Goal: Obtain resource: Download file/media

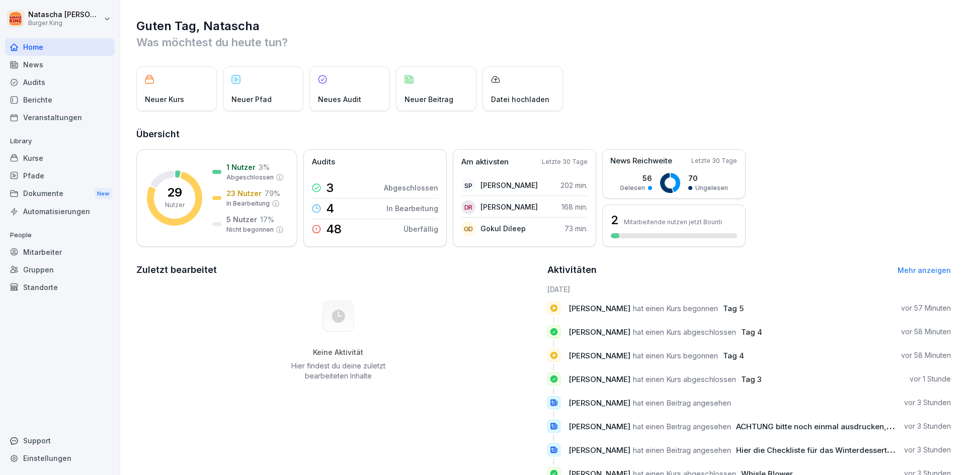
click at [16, 68] on icon at bounding box center [14, 64] width 7 height 7
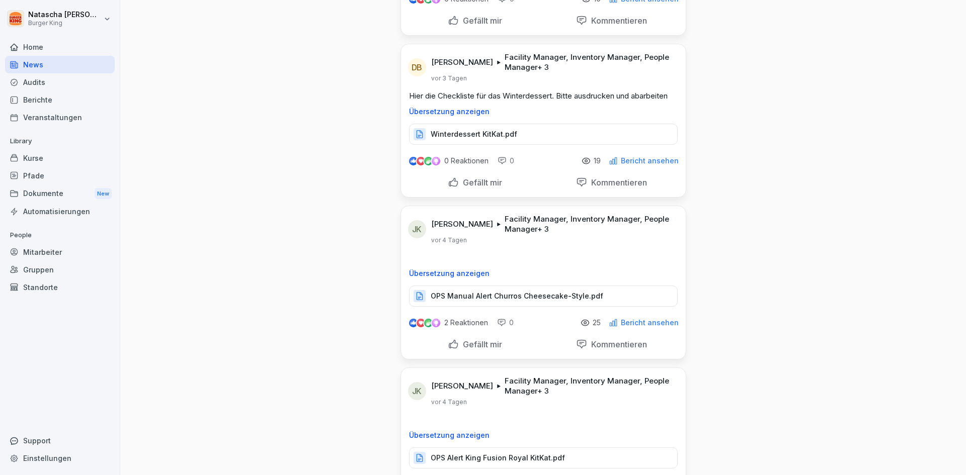
scroll to position [151, 0]
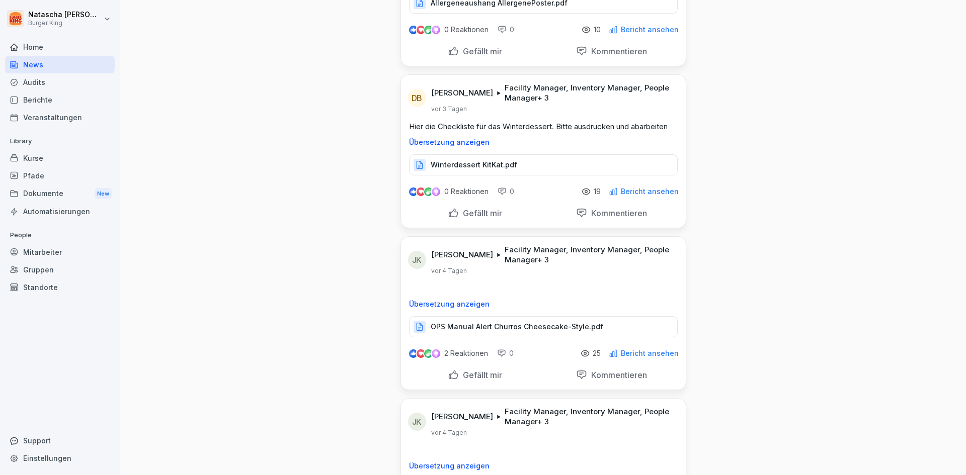
click at [46, 195] on div "Dokumente New" at bounding box center [60, 194] width 110 height 19
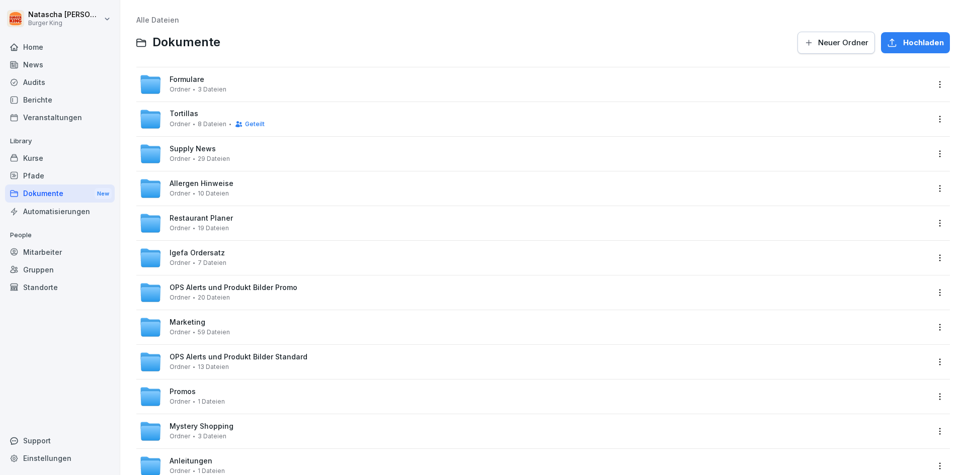
scroll to position [50, 0]
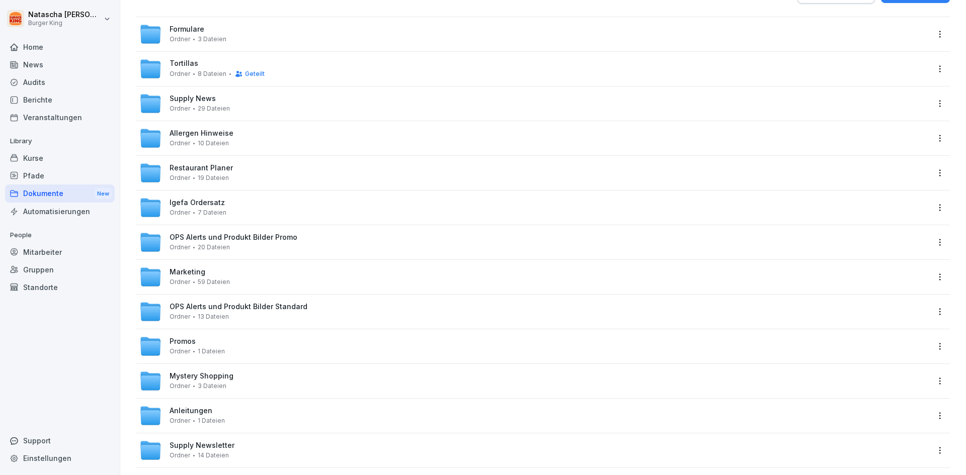
click at [198, 173] on div "Restaurant Planer Ordner 19 Dateien" at bounding box center [200, 173] width 63 height 18
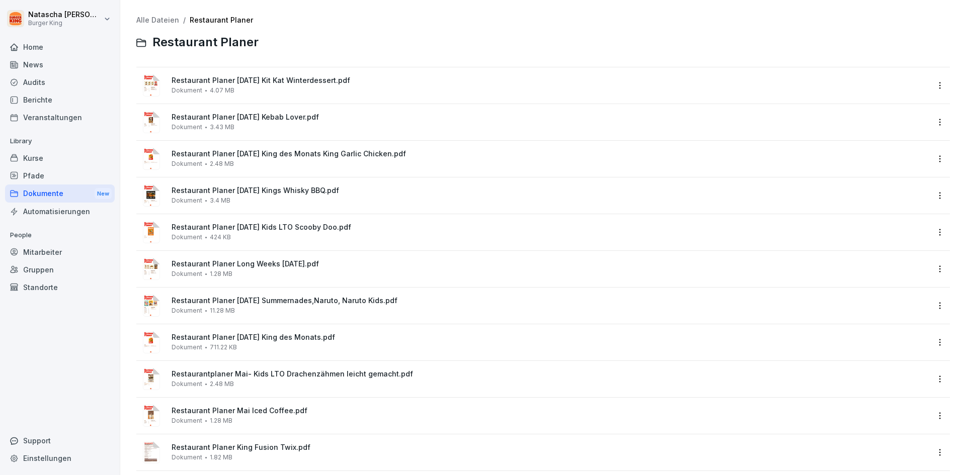
click at [217, 122] on div "Restaurant Planer [DATE] Kebab Lover.pdf Dokument 3.43 MB" at bounding box center [549, 122] width 757 height 18
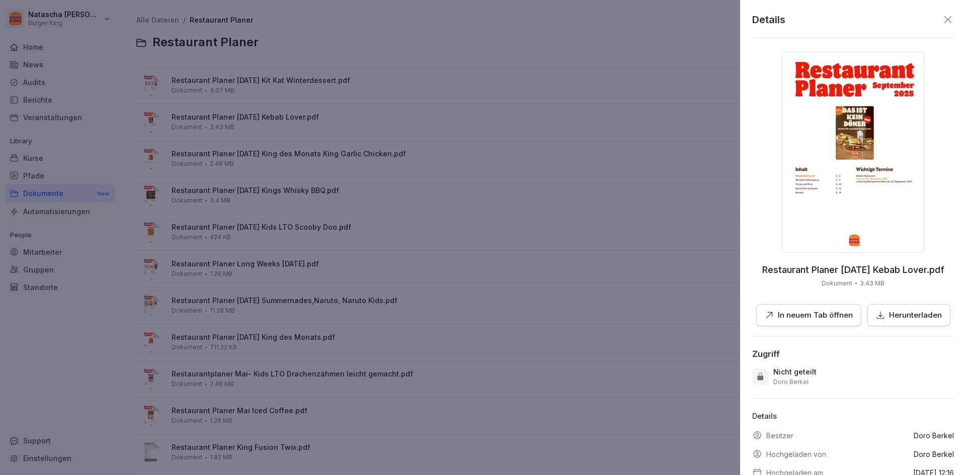
drag, startPoint x: 938, startPoint y: 21, endPoint x: 931, endPoint y: 21, distance: 7.6
click at [944, 21] on icon at bounding box center [947, 19] width 7 height 7
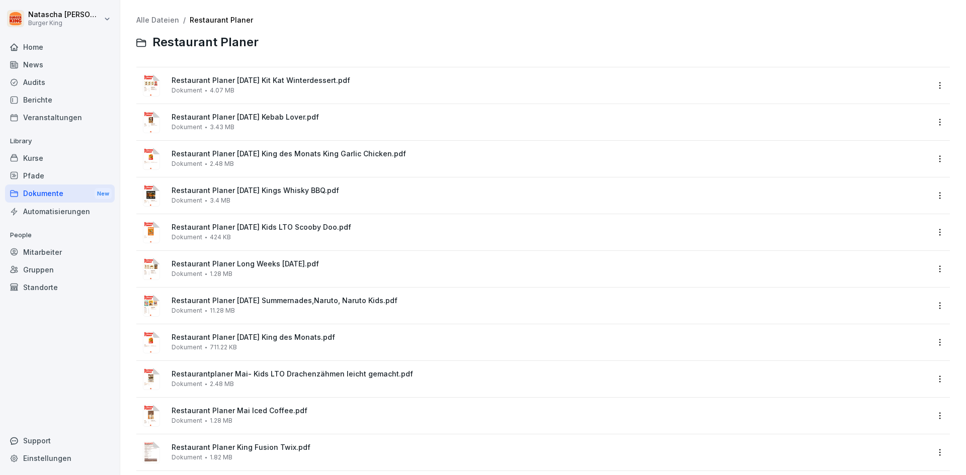
click at [335, 82] on span "Restaurant Planer [DATE] Kit Kat Winterdessert.pdf" at bounding box center [549, 80] width 757 height 9
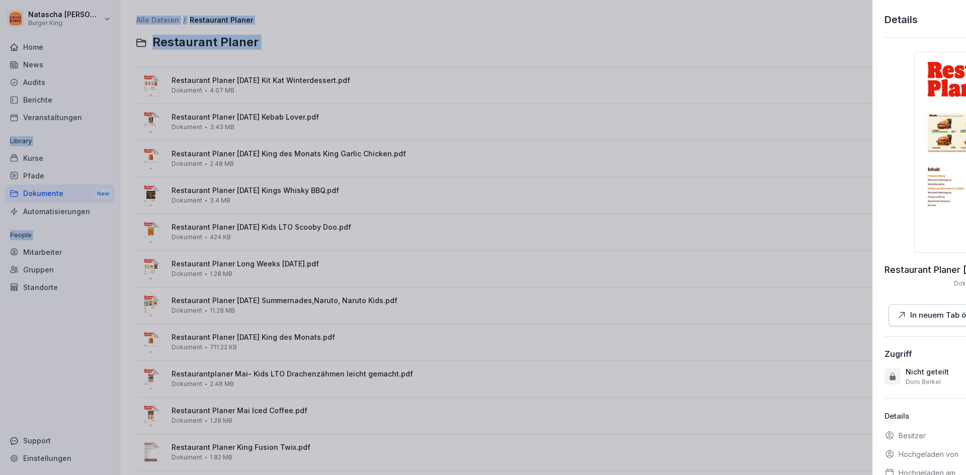
click at [335, 82] on div at bounding box center [483, 237] width 966 height 475
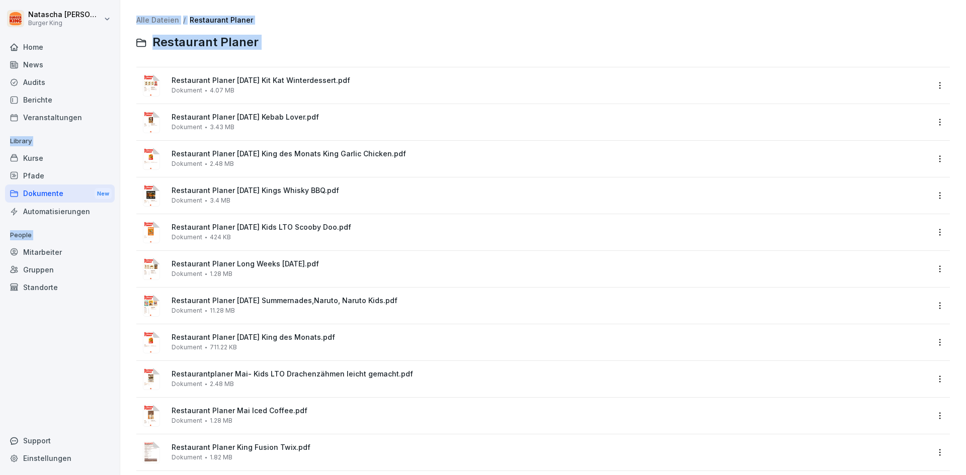
click at [183, 82] on span "Restaurant Planer [DATE] Kit Kat Winterdessert.pdf" at bounding box center [549, 80] width 757 height 9
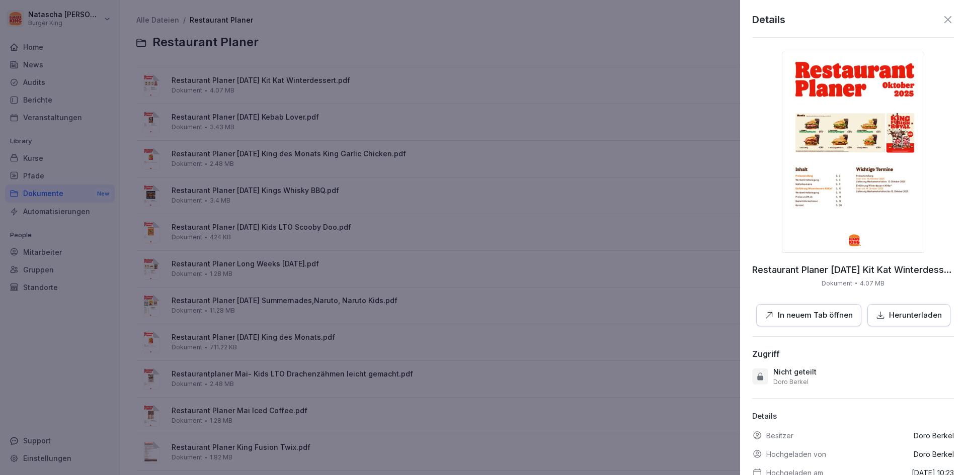
click at [480, 88] on div at bounding box center [483, 237] width 966 height 475
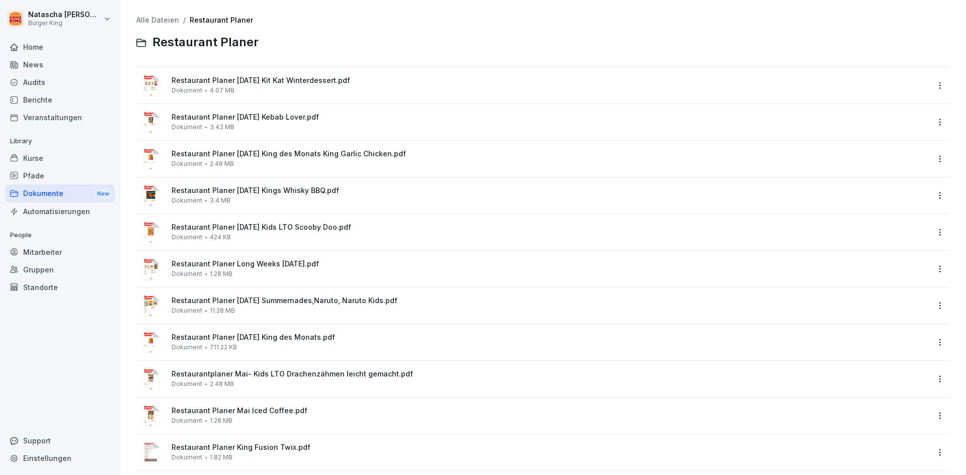
click at [151, 125] on image at bounding box center [151, 122] width 17 height 22
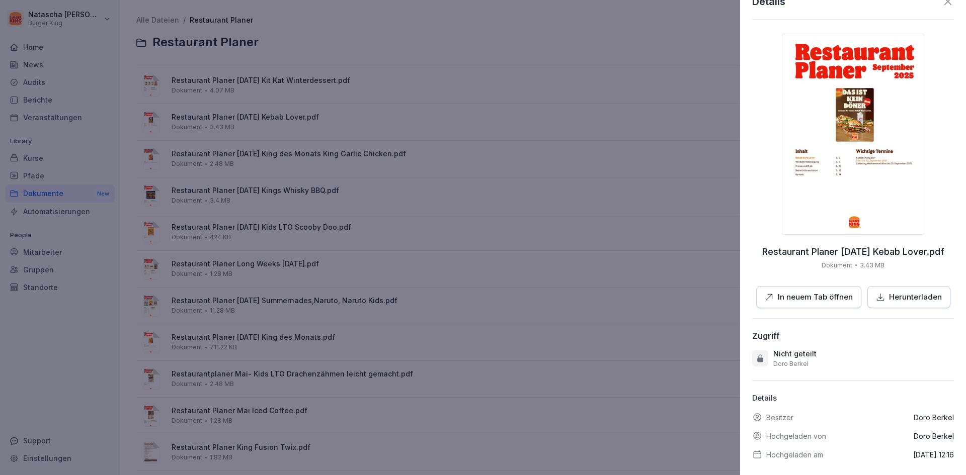
scroll to position [35, 0]
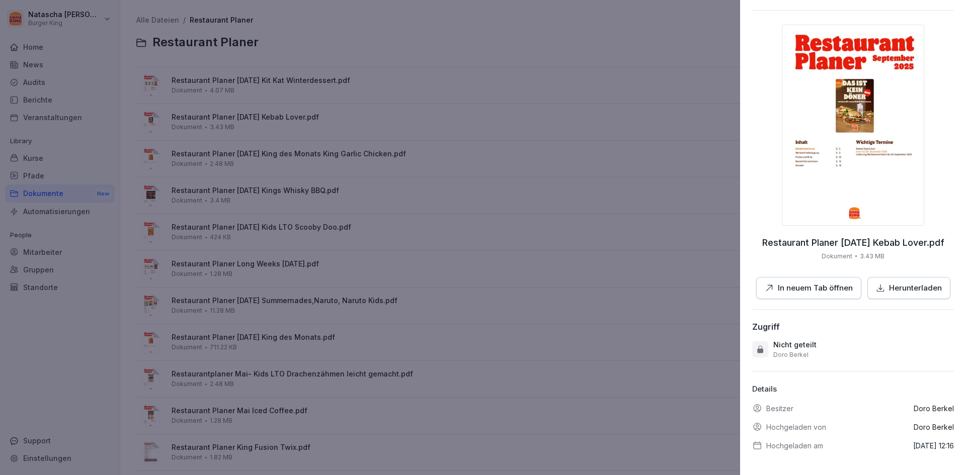
click at [805, 285] on p "In neuem Tab öffnen" at bounding box center [814, 289] width 75 height 12
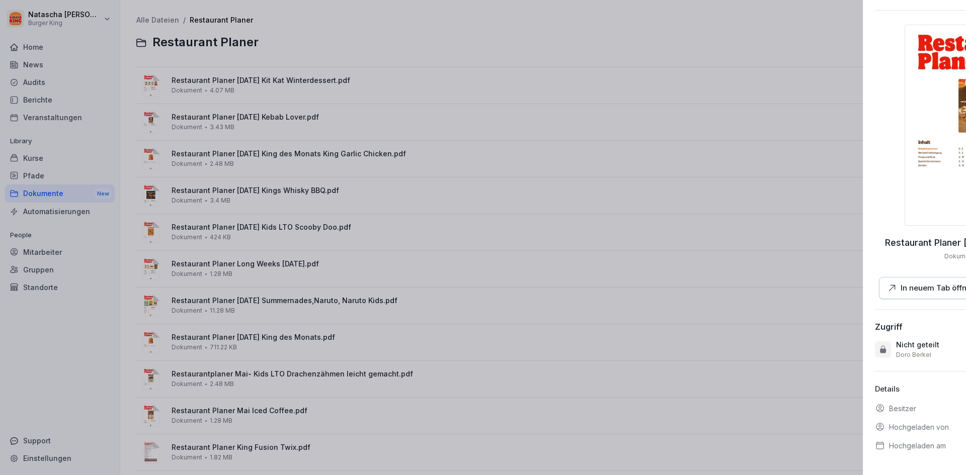
drag, startPoint x: 417, startPoint y: 65, endPoint x: 391, endPoint y: 83, distance: 31.4
click at [416, 66] on div at bounding box center [483, 237] width 966 height 475
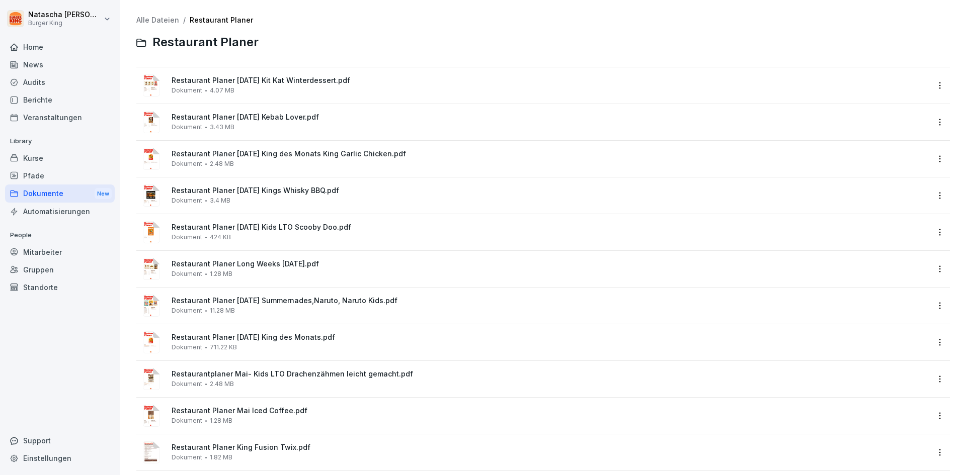
click at [320, 194] on span "Restaurant Planer [DATE] Kings Whisky BBQ.pdf" at bounding box center [549, 191] width 757 height 9
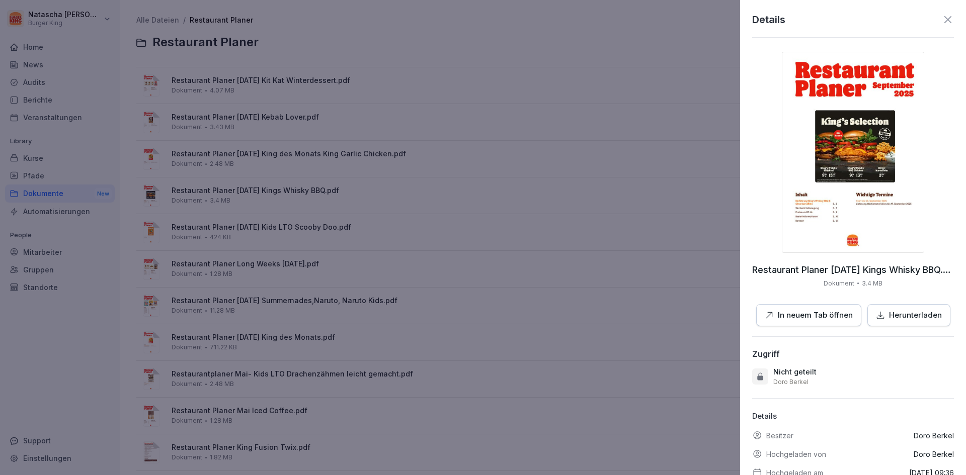
click at [809, 321] on button "In neuem Tab öffnen" at bounding box center [808, 315] width 105 height 23
click at [756, 304] on button "In neuem Tab öffnen" at bounding box center [808, 315] width 105 height 23
drag, startPoint x: 941, startPoint y: 17, endPoint x: 932, endPoint y: 15, distance: 9.8
click at [942, 18] on icon at bounding box center [947, 20] width 12 height 12
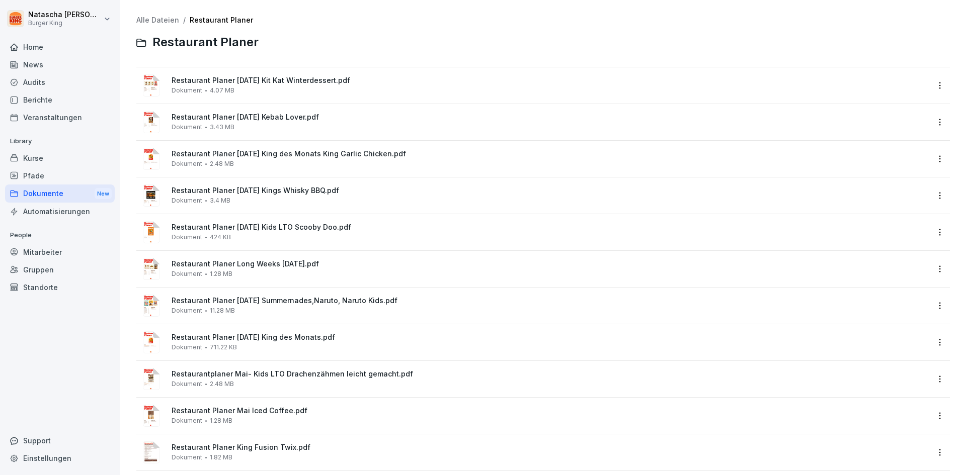
click at [52, 65] on div "News" at bounding box center [60, 65] width 110 height 18
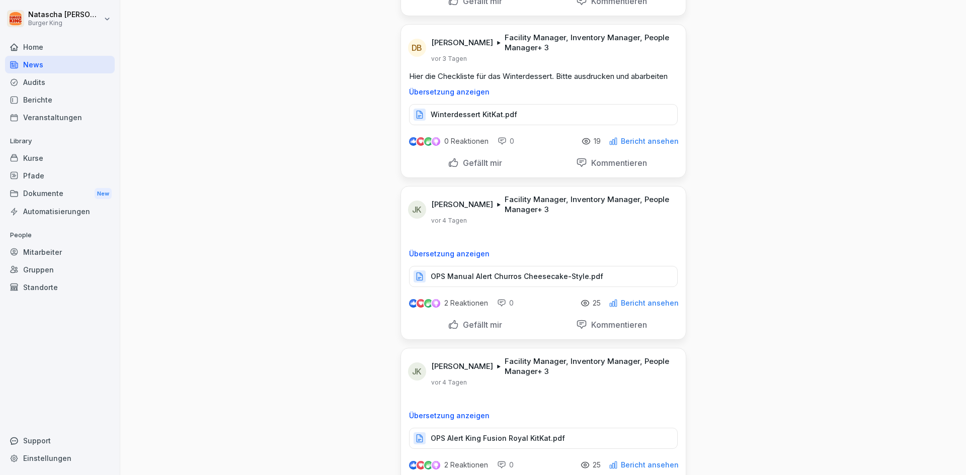
scroll to position [251, 0]
